Goal: Navigation & Orientation: Find specific page/section

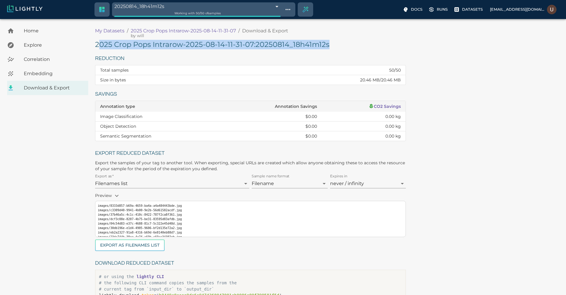
click at [41, 34] on span "Home" at bounding box center [54, 30] width 60 height 7
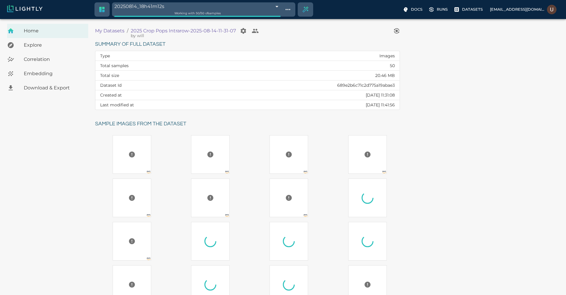
click at [108, 32] on p "My Datasets" at bounding box center [109, 30] width 29 height 7
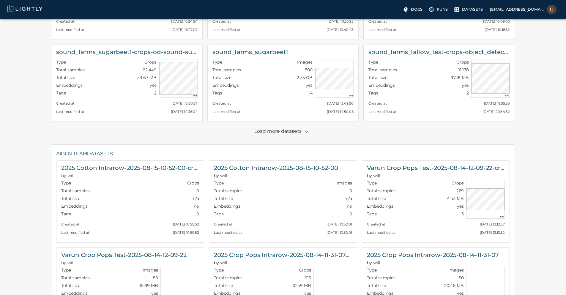
scroll to position [107, 0]
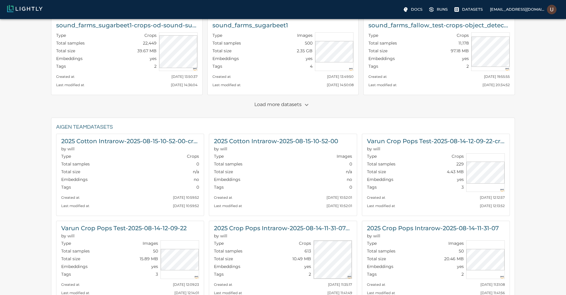
click at [294, 106] on p "Load more datasets" at bounding box center [282, 105] width 57 height 10
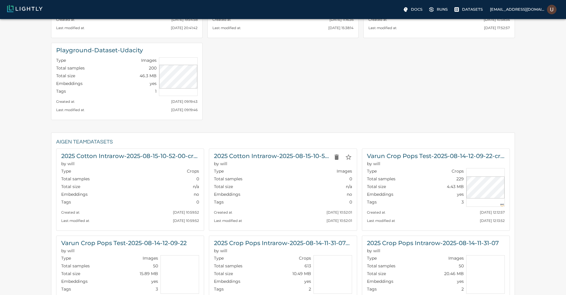
scroll to position [250, 0]
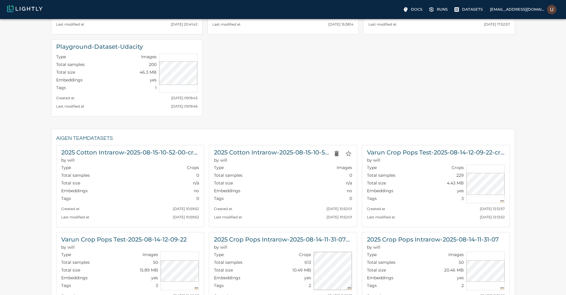
click at [259, 204] on div "Created at [DATE] 10:52:01" at bounding box center [283, 207] width 138 height 8
